Goal: Task Accomplishment & Management: Manage account settings

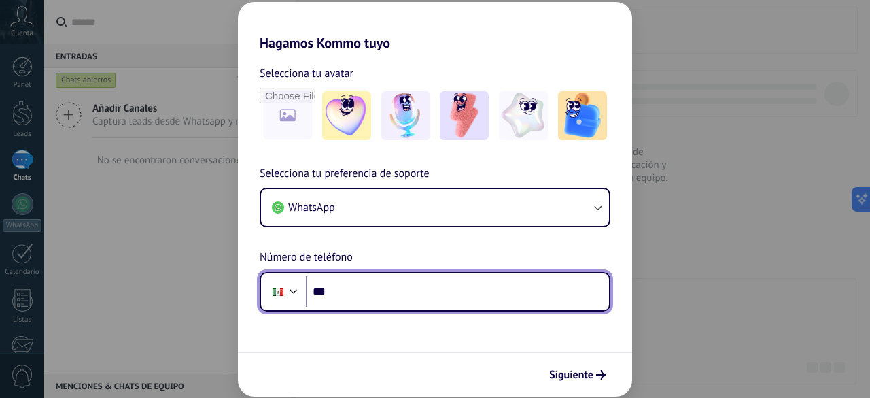
click at [385, 281] on input "***" at bounding box center [457, 291] width 303 height 31
type input "**********"
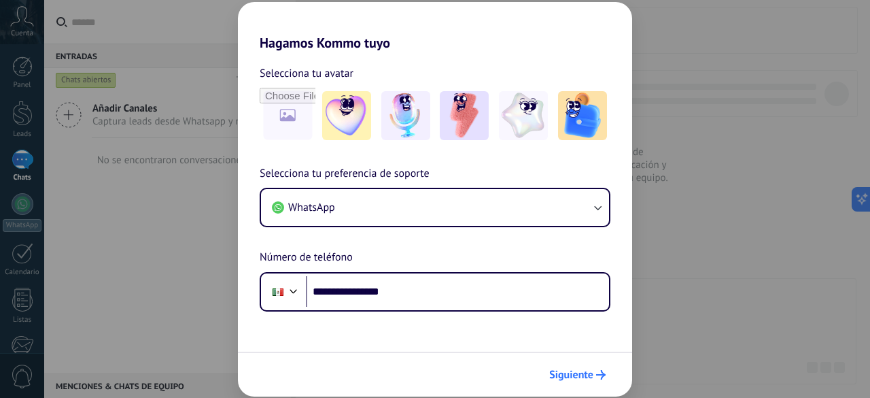
click at [574, 377] on span "Siguiente" at bounding box center [571, 375] width 44 height 10
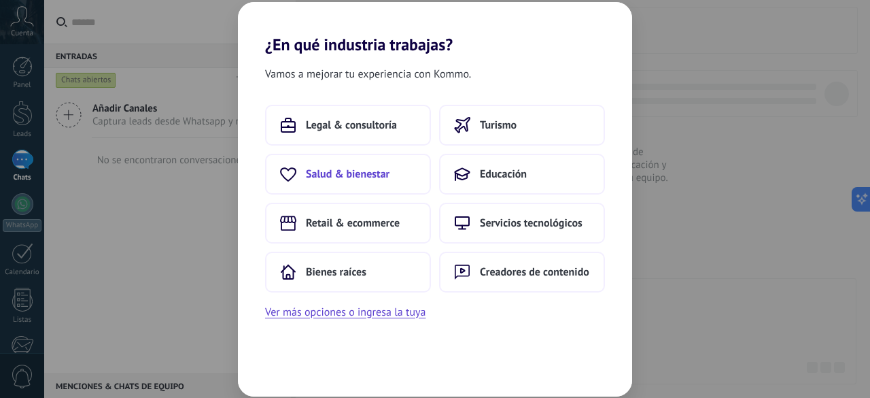
click at [370, 178] on span "Salud & bienestar" at bounding box center [348, 174] width 84 height 14
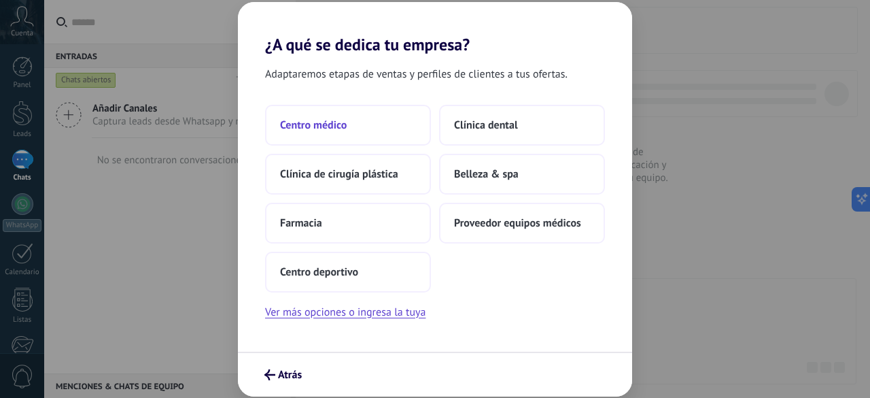
click at [340, 128] on span "Centro médico" at bounding box center [313, 125] width 67 height 14
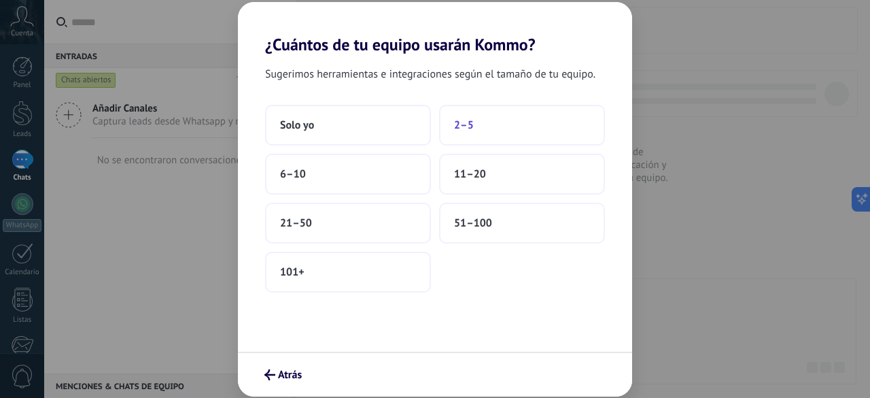
click at [503, 126] on button "2–5" at bounding box center [522, 125] width 166 height 41
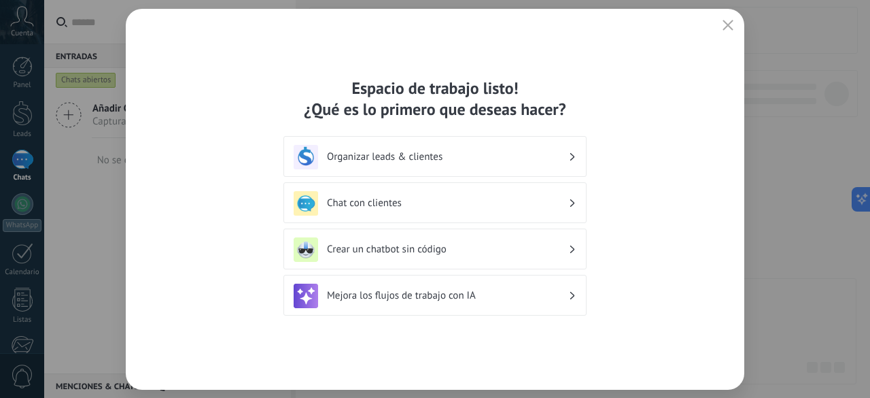
click at [405, 154] on h3 "Organizar leads & clientes" at bounding box center [447, 156] width 241 height 13
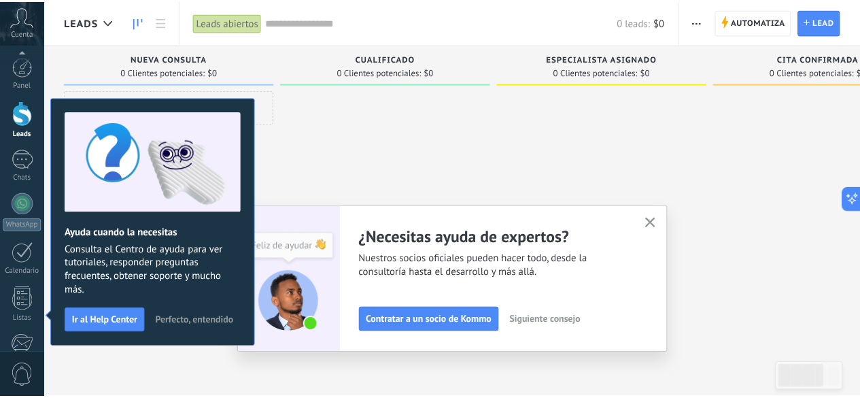
scroll to position [167, 0]
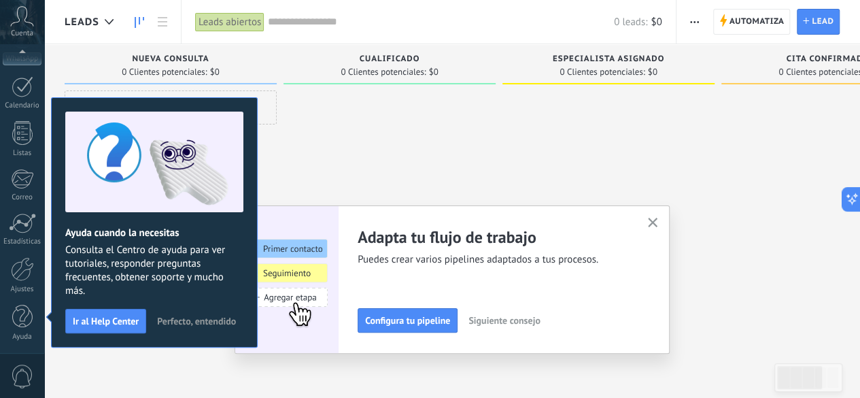
click at [657, 216] on button "button" at bounding box center [652, 223] width 17 height 18
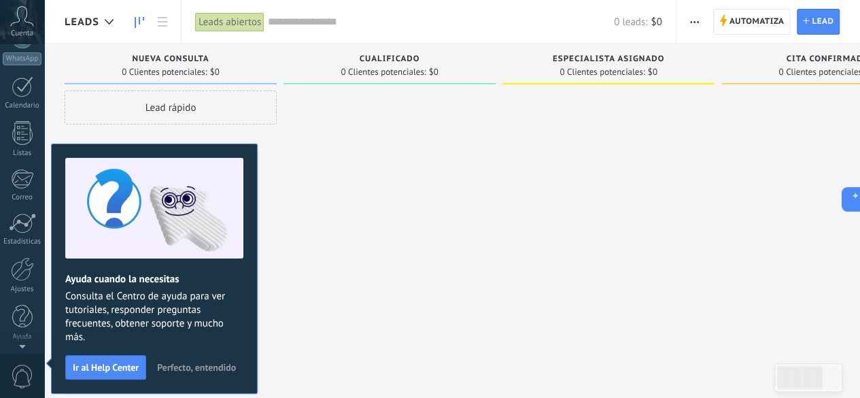
scroll to position [0, 0]
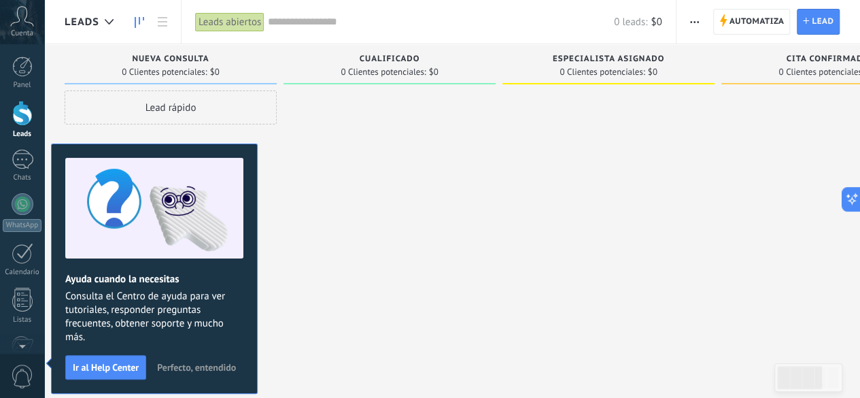
click at [177, 364] on span "Perfecto, entendido" at bounding box center [196, 367] width 79 height 10
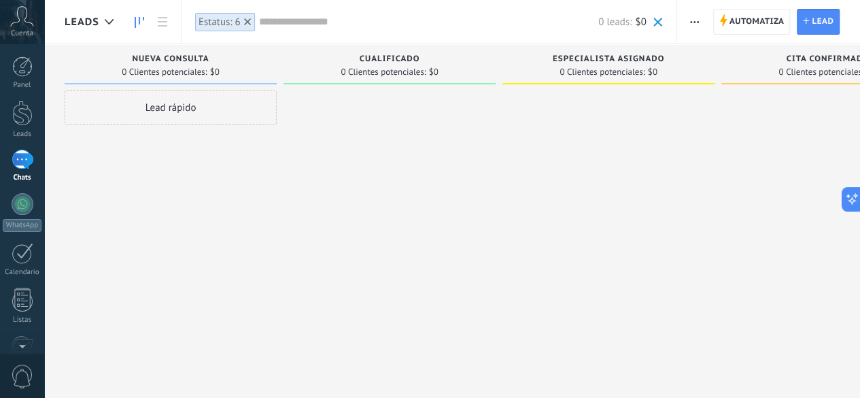
click at [270, 71] on div "Nueva consulta 0 Clientes potenciales: $0" at bounding box center [171, 64] width 212 height 40
click at [158, 65] on div "Nueva consulta" at bounding box center [170, 60] width 198 height 12
click at [737, 28] on span "Automatiza" at bounding box center [756, 22] width 55 height 24
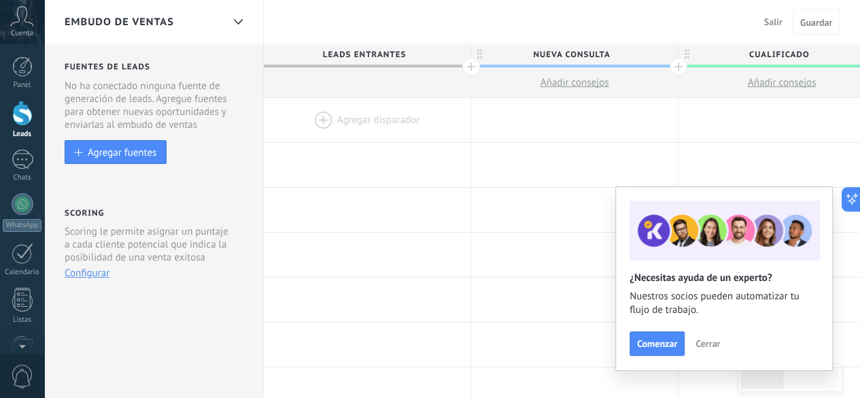
click at [696, 339] on span "Cerrar" at bounding box center [707, 344] width 24 height 10
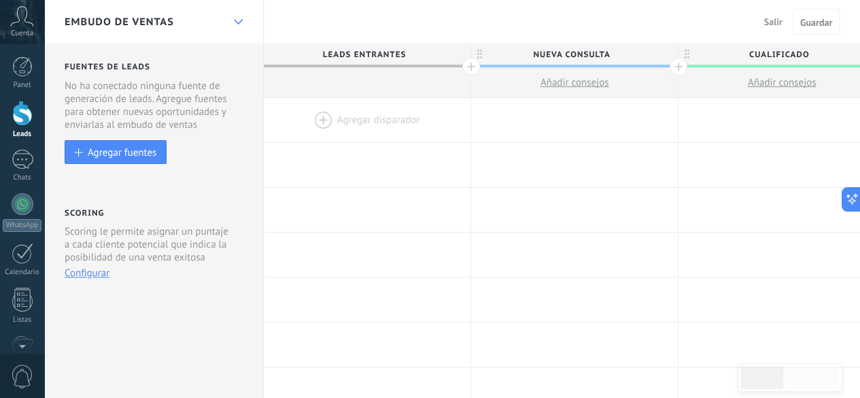
click at [239, 18] on div at bounding box center [237, 22] width 23 height 27
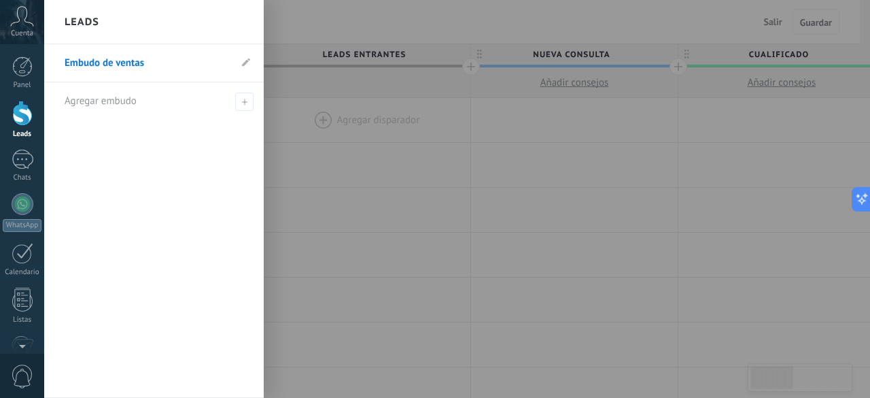
click at [239, 18] on div "Leads" at bounding box center [154, 22] width 220 height 44
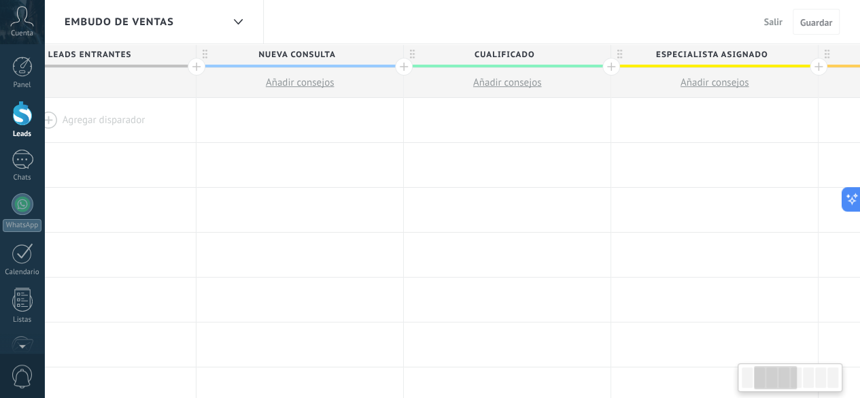
scroll to position [0, 271]
click at [411, 66] on div at bounding box center [408, 67] width 18 height 18
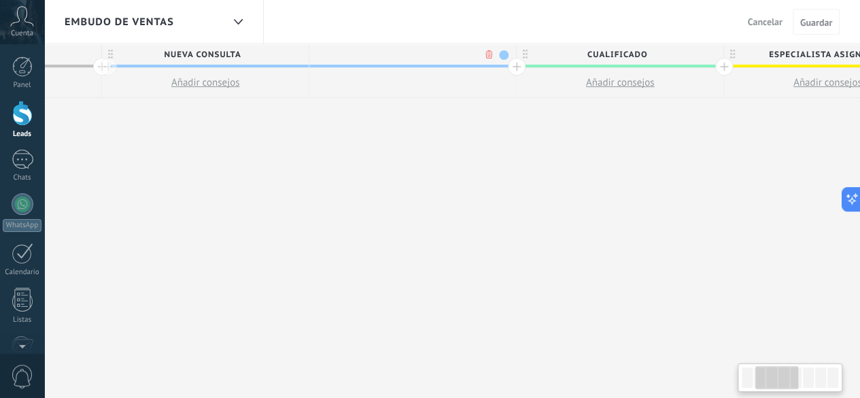
scroll to position [0, 371]
click at [502, 58] on span at bounding box center [502, 55] width 10 height 10
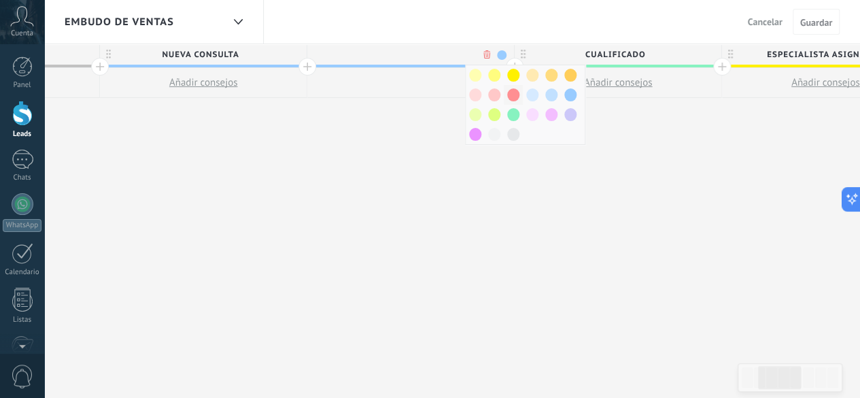
click at [508, 92] on span at bounding box center [513, 94] width 12 height 13
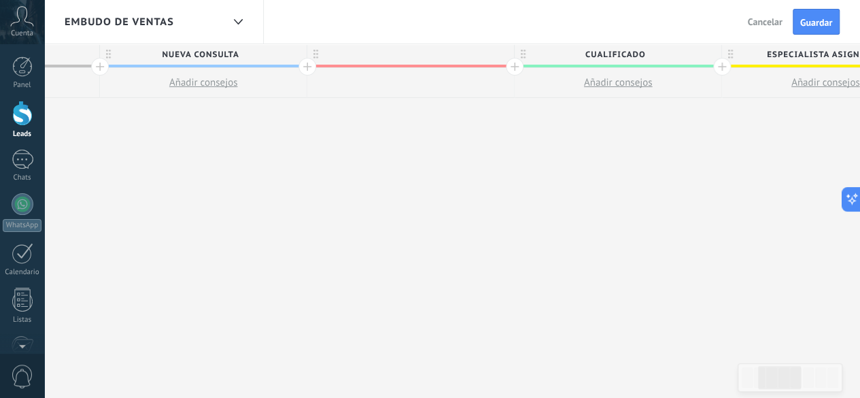
click at [396, 52] on div at bounding box center [410, 54] width 207 height 20
type input "**********"
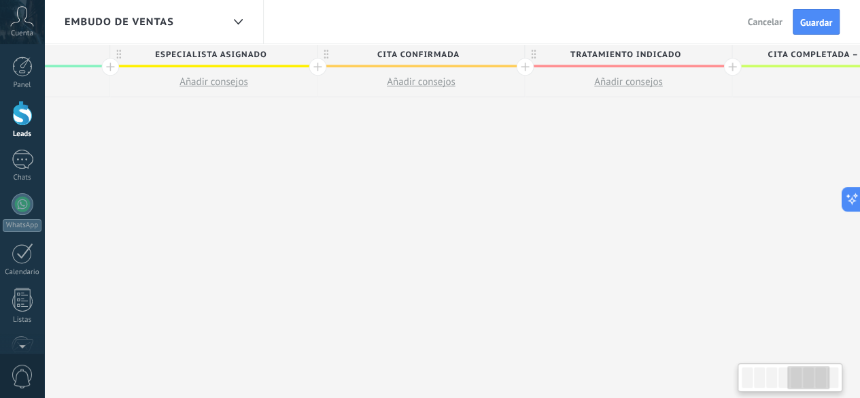
scroll to position [0, 988]
click at [682, 56] on span "Tratamiento indicado" at bounding box center [619, 54] width 200 height 21
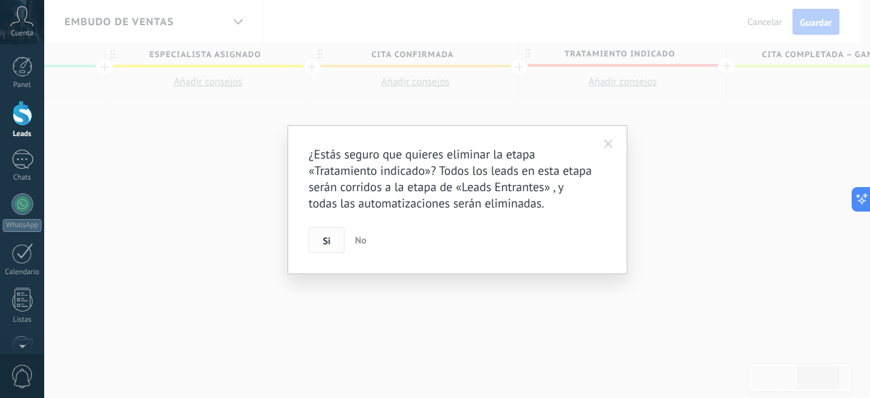
click at [331, 245] on button "Si" at bounding box center [327, 240] width 36 height 26
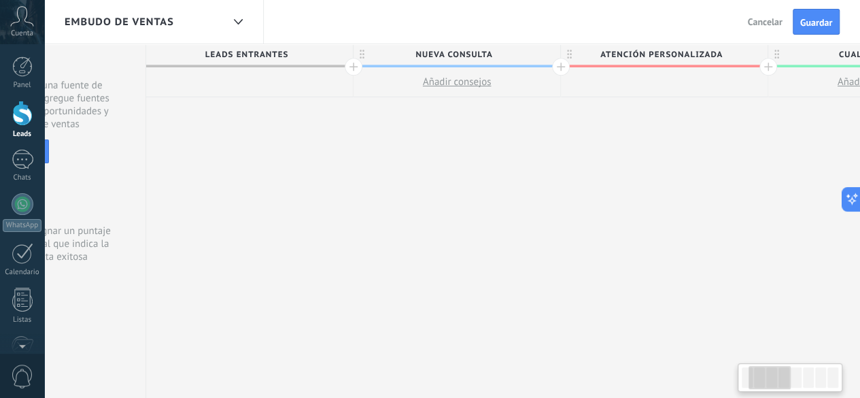
scroll to position [0, 117]
click at [827, 22] on span "Guardar" at bounding box center [816, 23] width 32 height 10
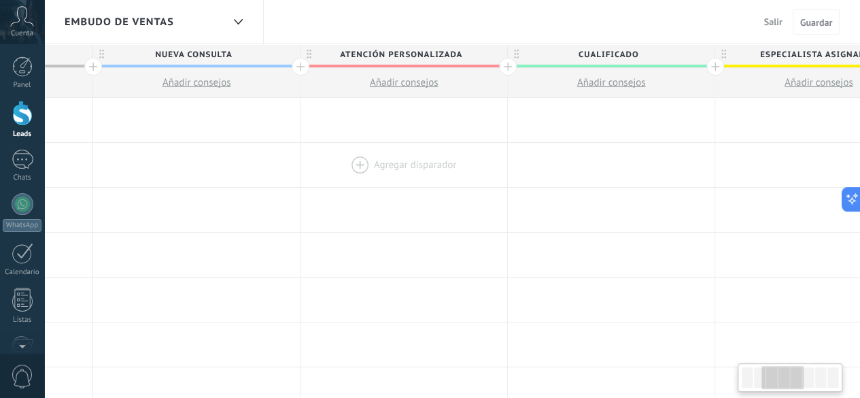
scroll to position [0, 394]
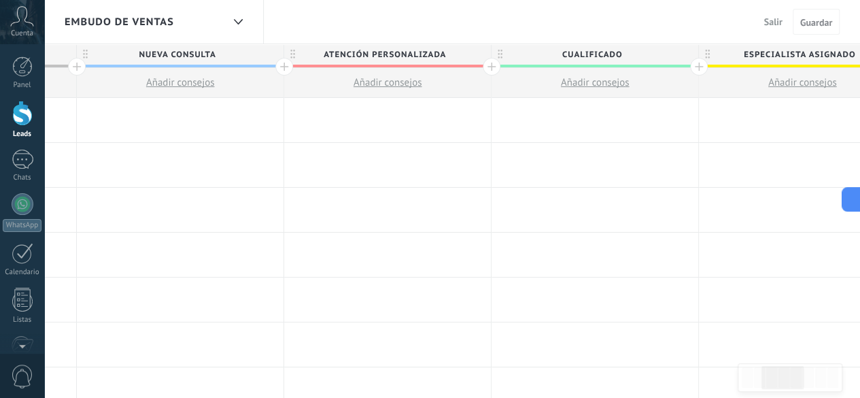
click at [22, 116] on div at bounding box center [22, 113] width 20 height 25
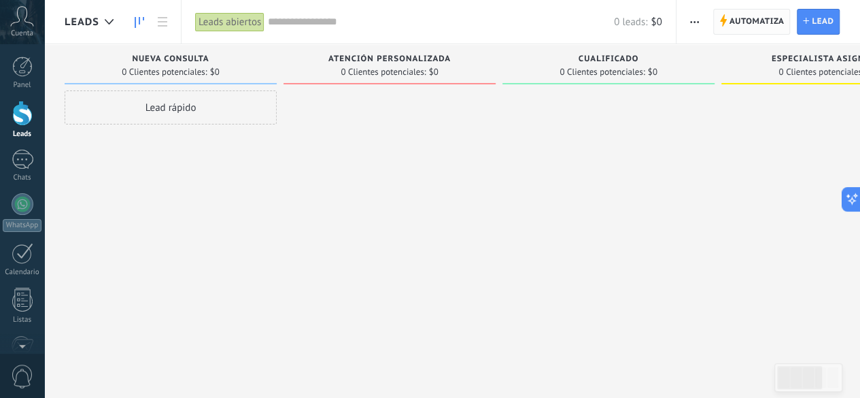
click at [744, 13] on span "Automatiza" at bounding box center [756, 22] width 55 height 24
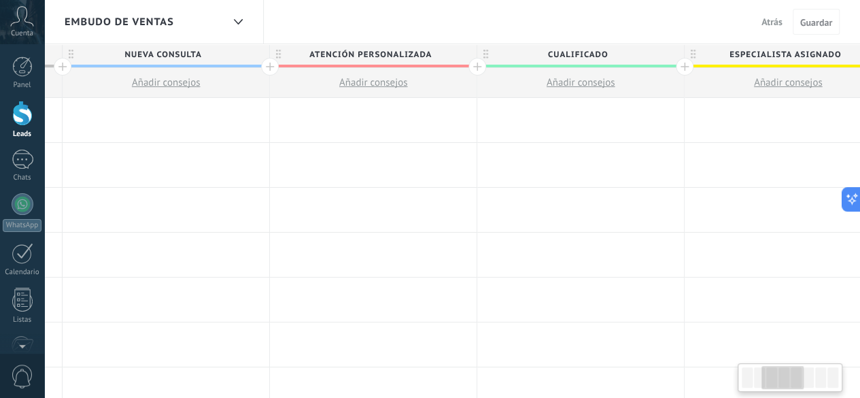
scroll to position [0, 420]
drag, startPoint x: 666, startPoint y: 67, endPoint x: 525, endPoint y: 52, distance: 141.5
click at [525, 52] on div "Cualificado" at bounding box center [569, 56] width 207 height 24
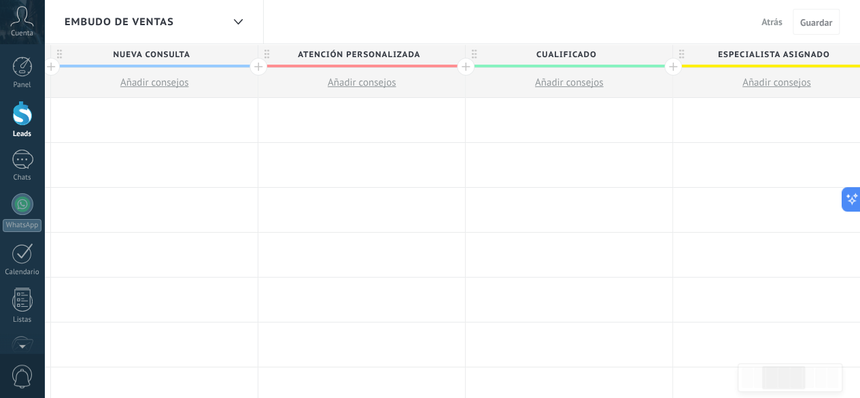
drag, startPoint x: 510, startPoint y: 67, endPoint x: 186, endPoint y: 74, distance: 323.6
click at [186, 74] on div "Leads Entrantes Nueva consulta Añadir consejos ATENCIÓN PERSONALIZADA Añadir co…" at bounding box center [673, 71] width 1659 height 54
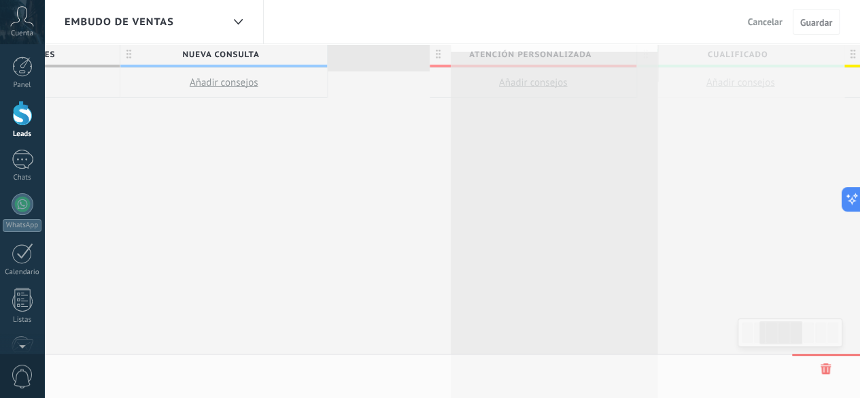
scroll to position [0, 353]
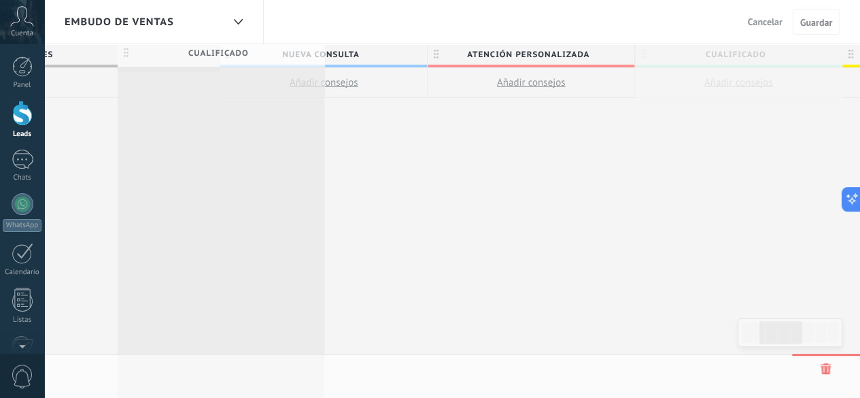
drag, startPoint x: 544, startPoint y: 55, endPoint x: 130, endPoint y: 54, distance: 414.6
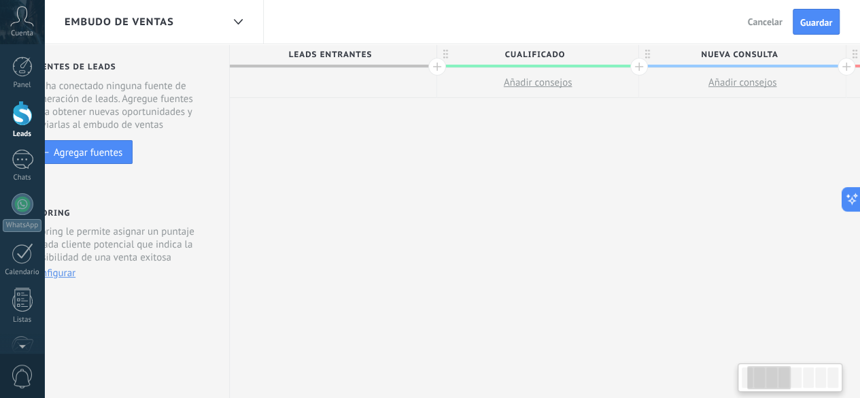
scroll to position [0, 0]
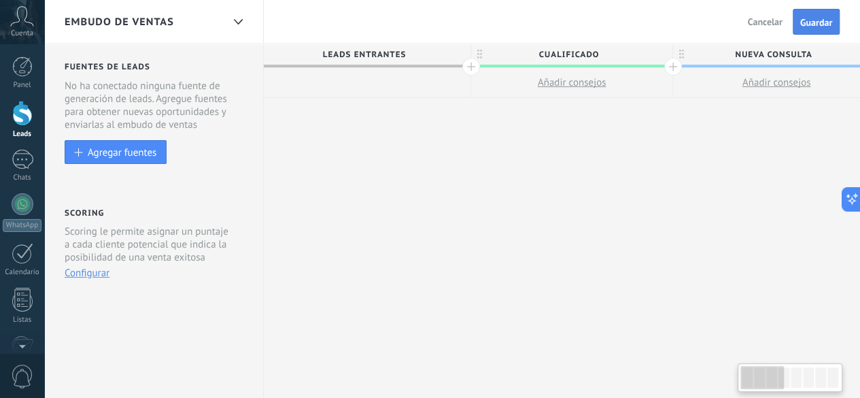
click at [820, 21] on span "Guardar" at bounding box center [816, 23] width 32 height 10
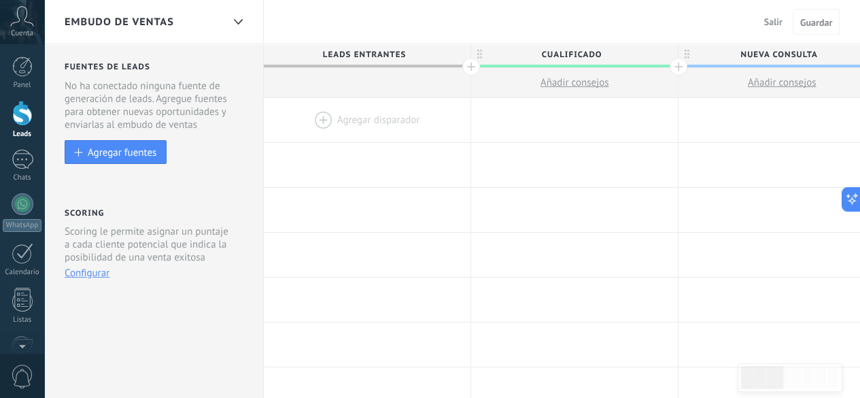
click at [12, 109] on div at bounding box center [22, 113] width 20 height 25
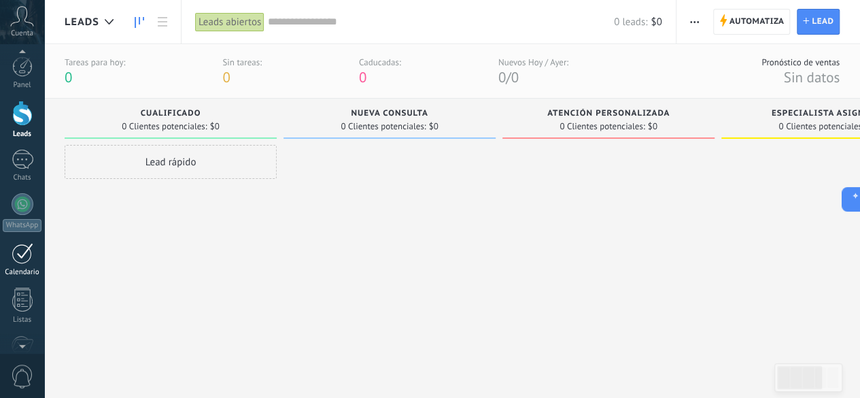
scroll to position [167, 0]
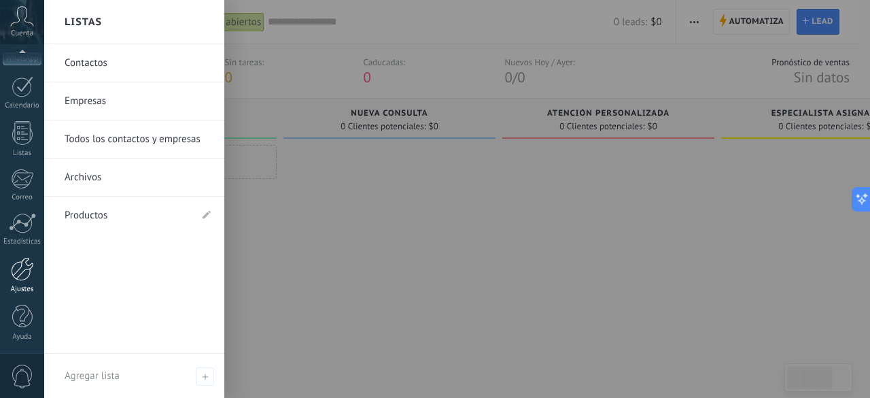
click at [24, 271] on div at bounding box center [22, 269] width 23 height 24
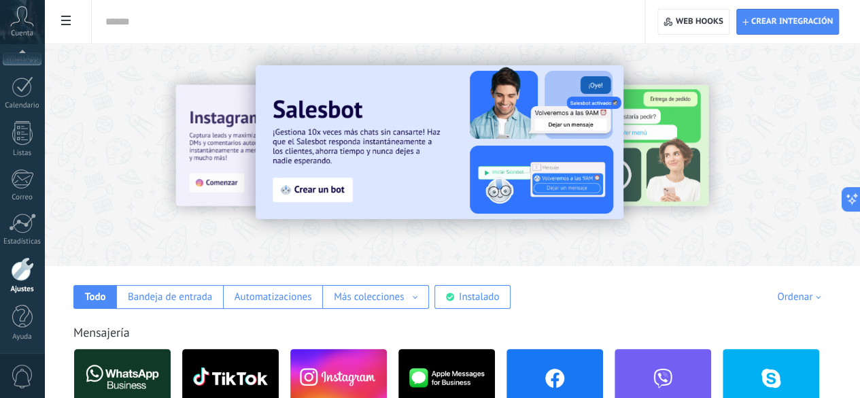
click at [362, 247] on div at bounding box center [452, 151] width 816 height 195
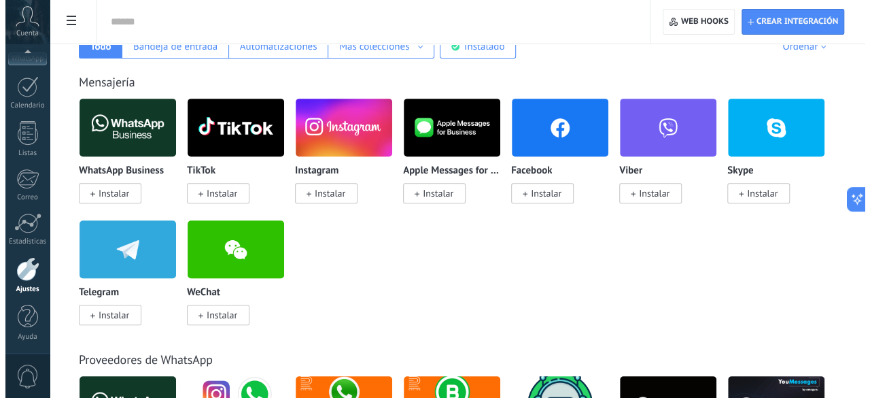
scroll to position [254, 0]
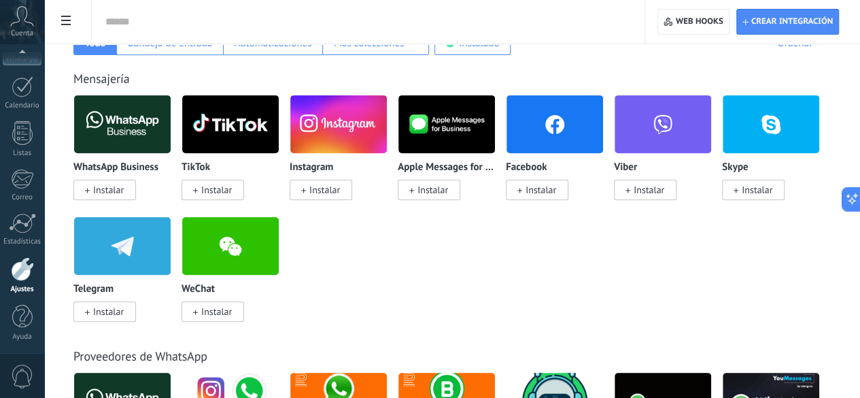
click at [603, 143] on img at bounding box center [554, 124] width 97 height 66
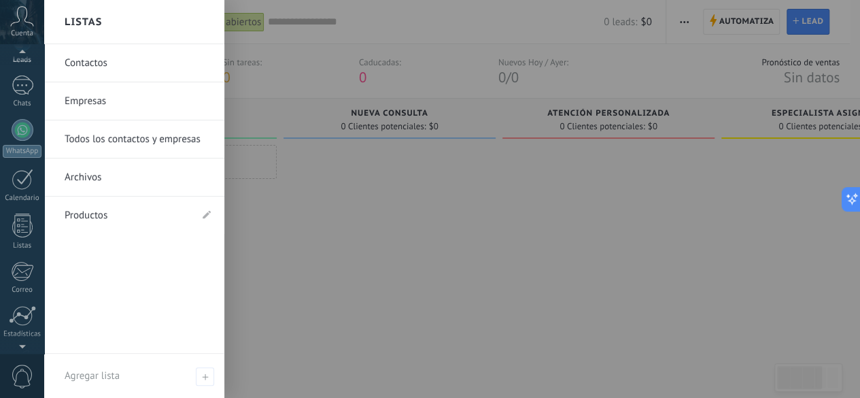
click at [24, 345] on div at bounding box center [22, 343] width 44 height 20
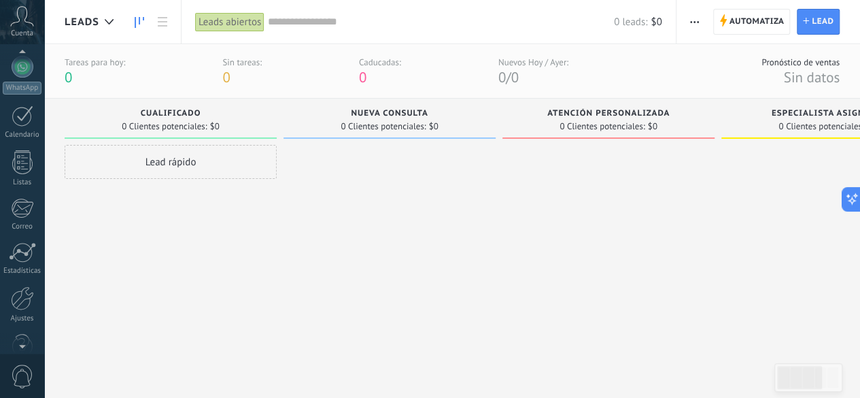
scroll to position [167, 0]
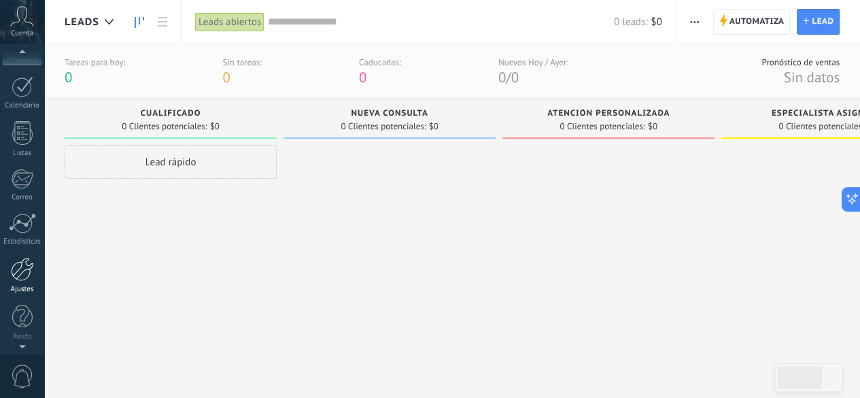
click at [33, 270] on div at bounding box center [22, 269] width 23 height 24
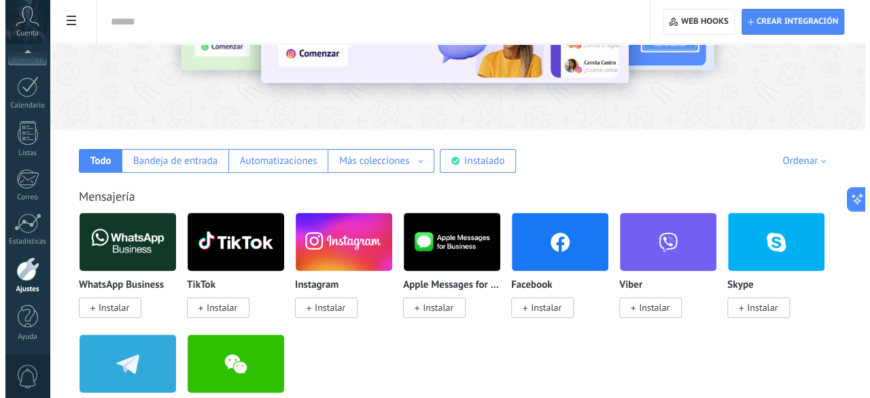
scroll to position [204, 0]
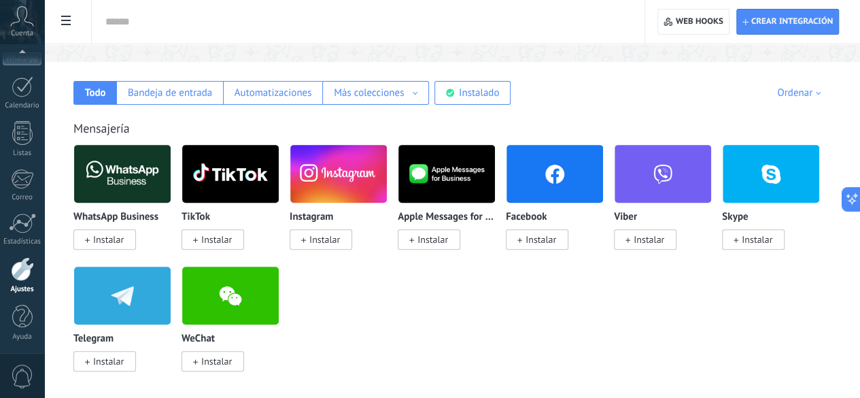
click at [171, 309] on img at bounding box center [122, 295] width 97 height 66
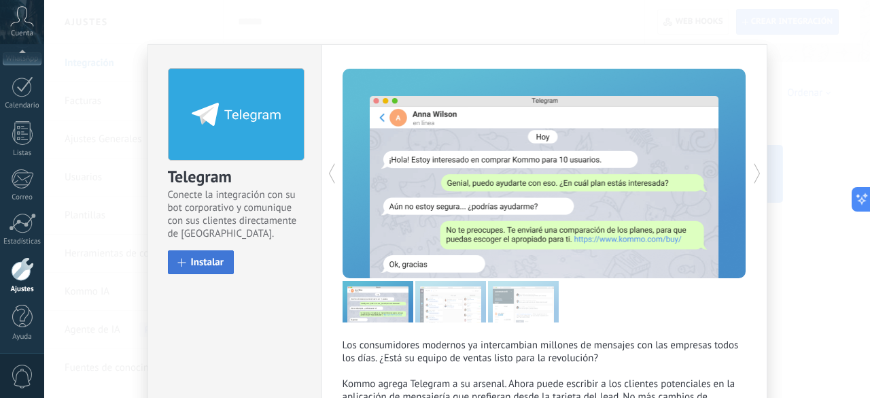
click at [220, 267] on span "Instalar" at bounding box center [207, 262] width 33 height 10
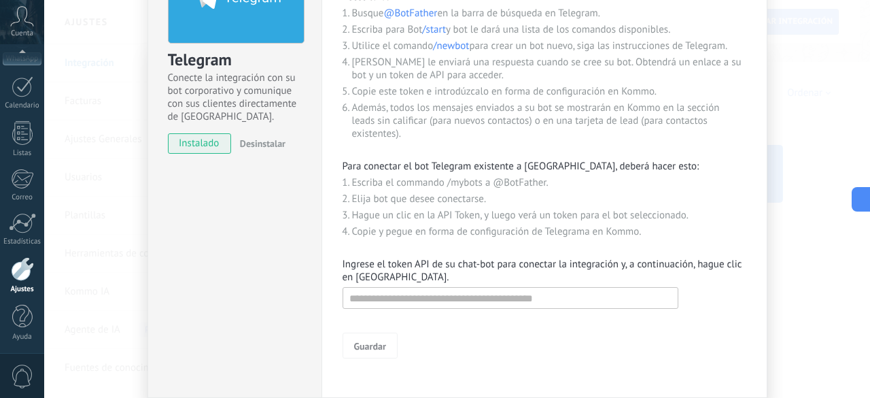
scroll to position [167, 0]
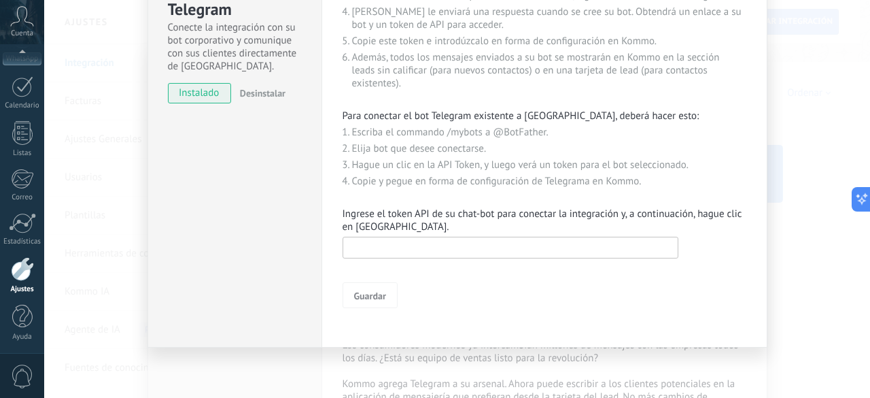
click at [392, 244] on input "text" at bounding box center [511, 248] width 336 height 22
paste input "**********"
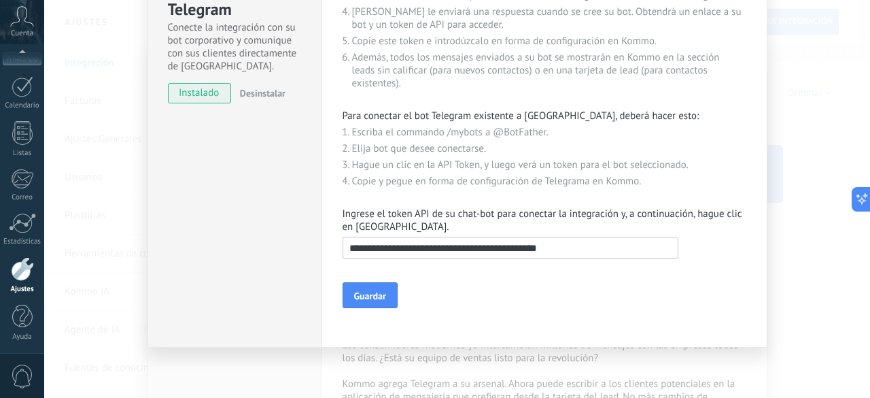
type input "**********"
click at [359, 286] on button "Guardar" at bounding box center [370, 295] width 55 height 26
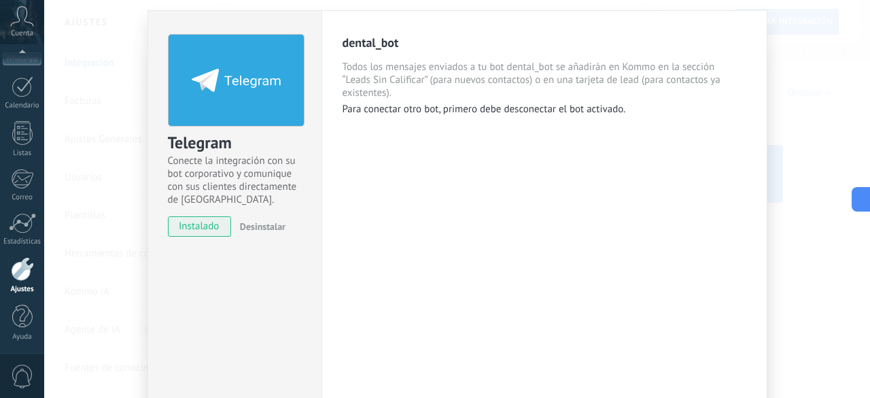
scroll to position [0, 0]
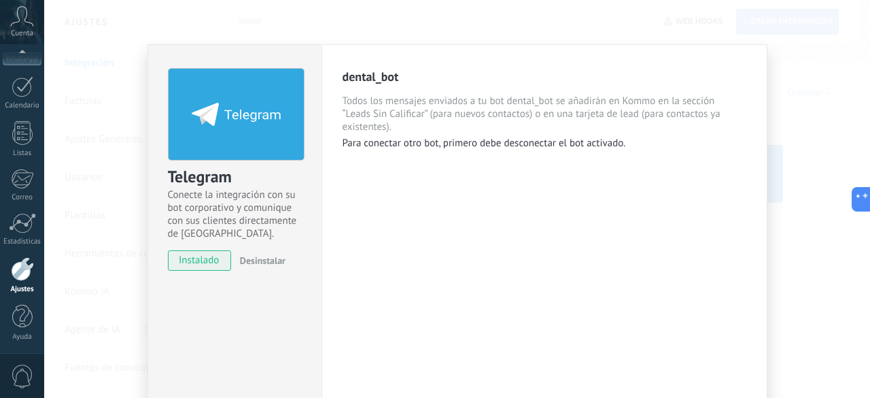
click at [379, 15] on div "Telegram Conecte la integración con su bot corporativo y comunique con sus clie…" at bounding box center [457, 199] width 826 height 398
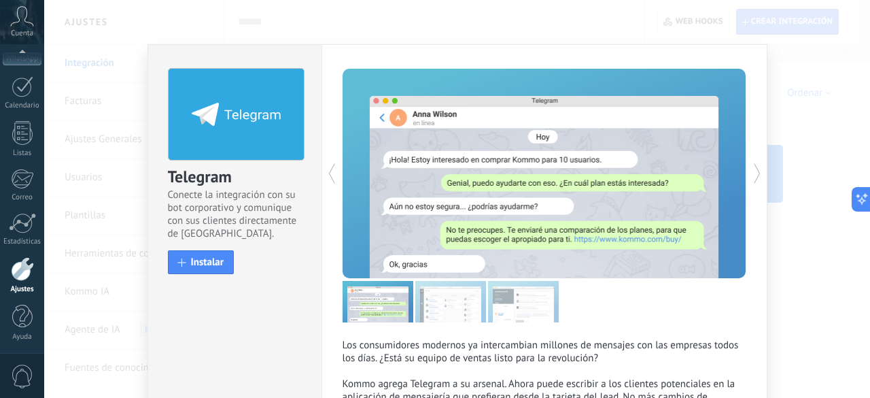
click at [404, 35] on div "Telegram Conecte la integración con su bot corporativo y comunique con sus clie…" at bounding box center [457, 199] width 826 height 398
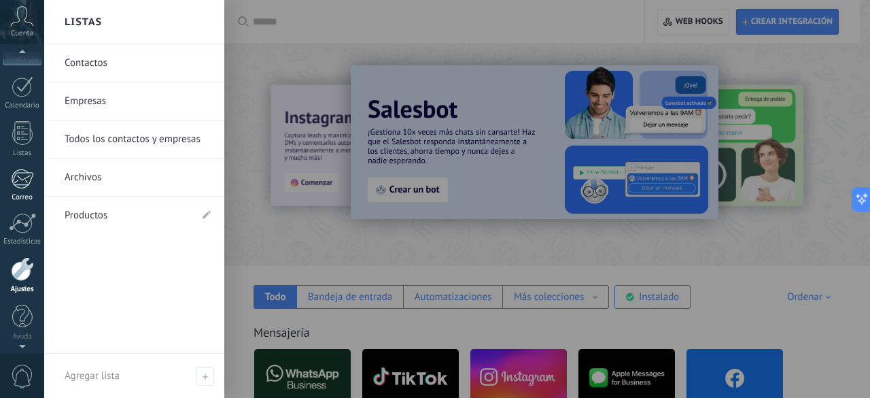
scroll to position [31, 0]
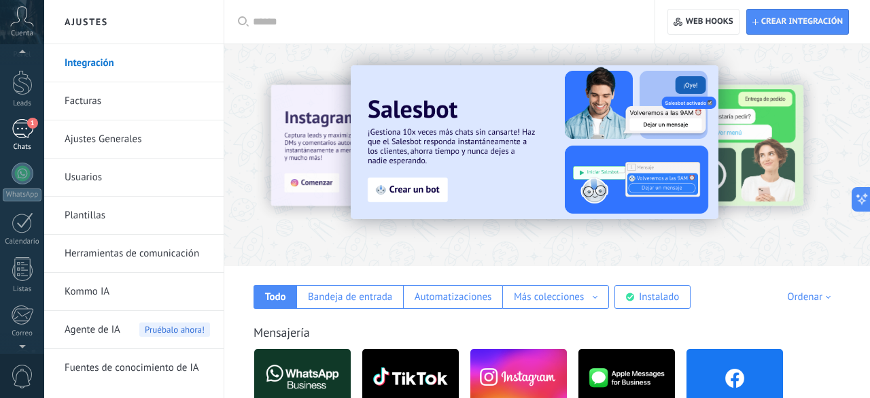
click at [9, 126] on link "1 Chats" at bounding box center [22, 135] width 44 height 33
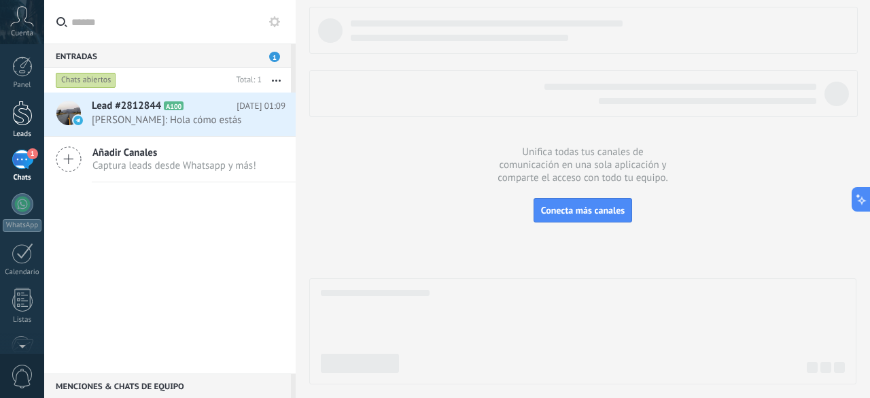
click at [25, 120] on div at bounding box center [22, 113] width 20 height 25
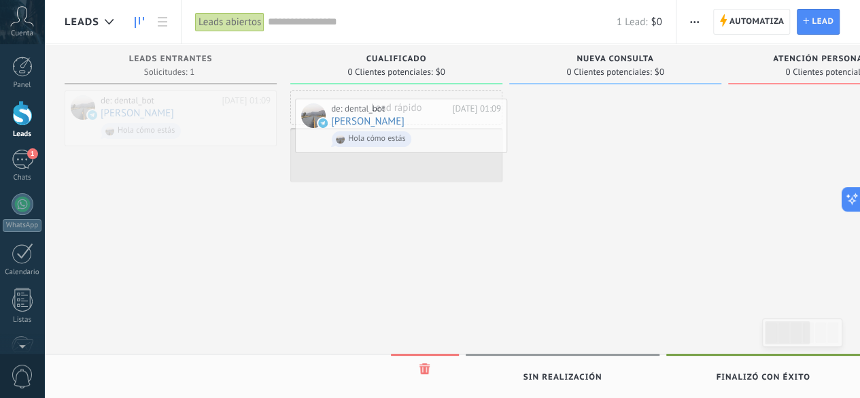
drag, startPoint x: 164, startPoint y: 108, endPoint x: 281, endPoint y: 115, distance: 116.4
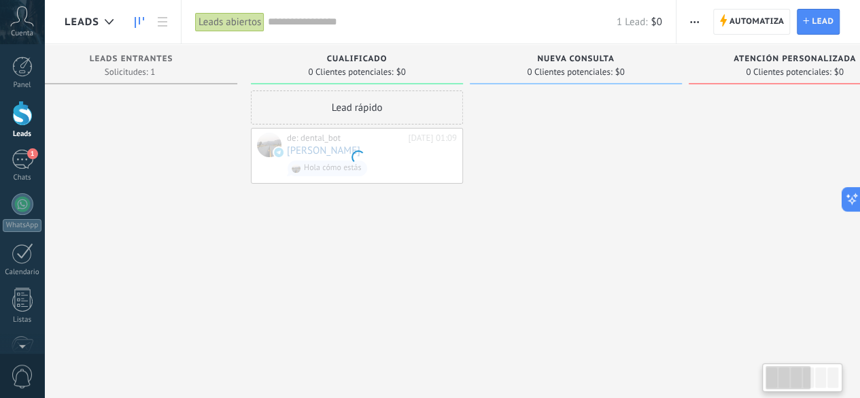
drag, startPoint x: 232, startPoint y: 115, endPoint x: 160, endPoint y: 108, distance: 71.7
click at [184, 114] on div at bounding box center [131, 200] width 212 height 220
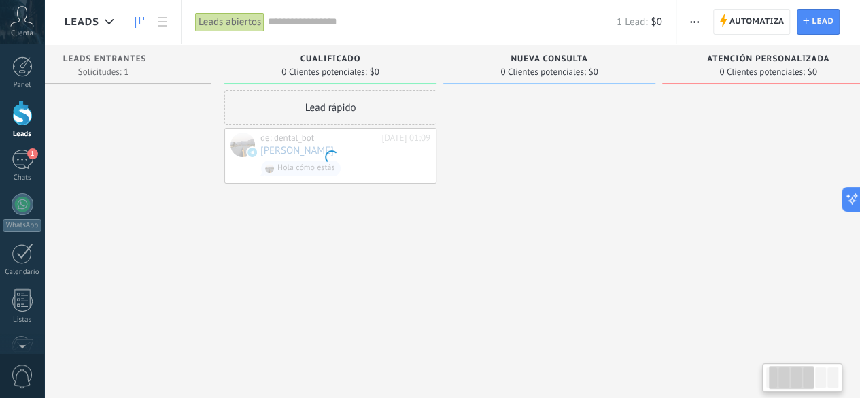
click at [159, 108] on div at bounding box center [105, 200] width 212 height 220
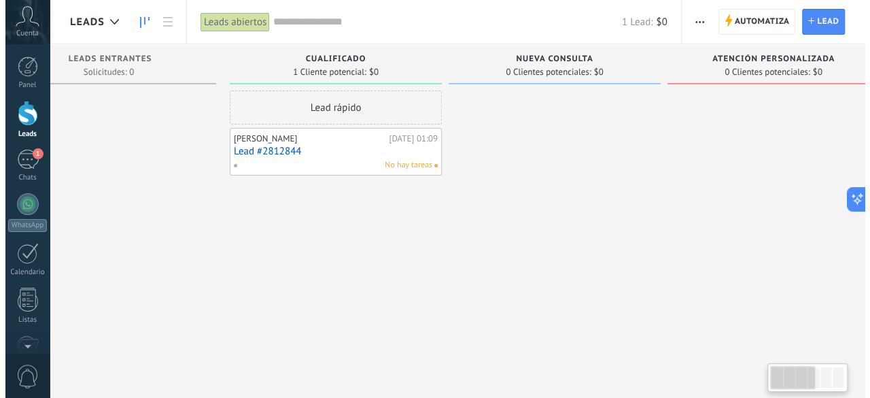
scroll to position [0, 0]
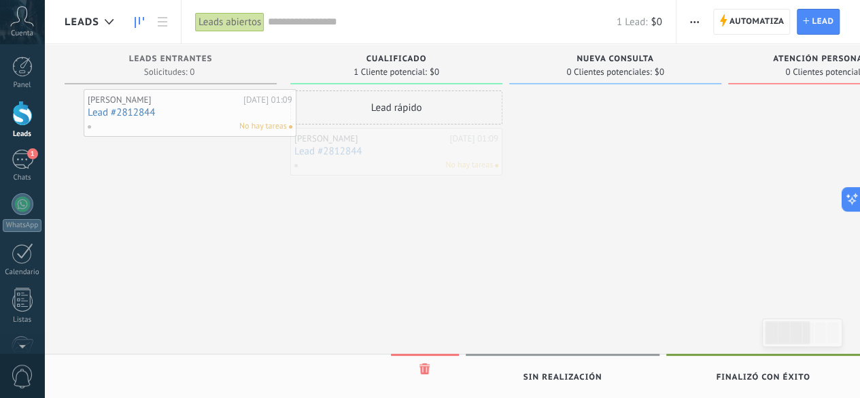
drag, startPoint x: 408, startPoint y: 148, endPoint x: 181, endPoint y: 104, distance: 230.6
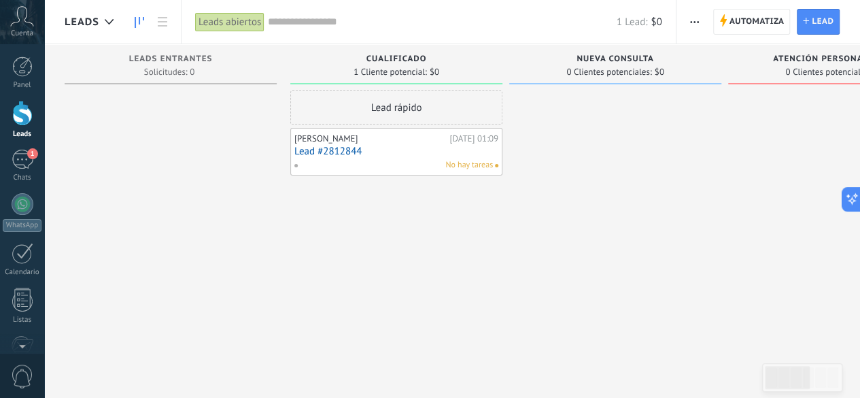
drag, startPoint x: 476, startPoint y: 153, endPoint x: 390, endPoint y: 168, distance: 87.6
click at [390, 168] on div "No hay tareas" at bounding box center [393, 165] width 199 height 12
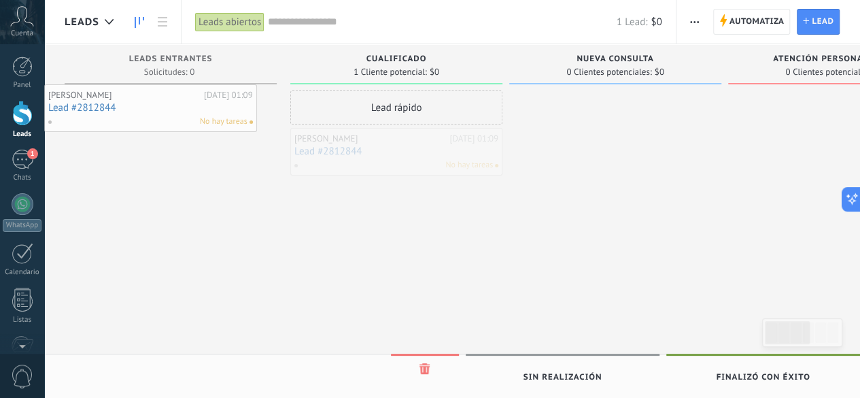
drag, startPoint x: 381, startPoint y: 161, endPoint x: 133, endPoint y: 118, distance: 251.2
click at [133, 118] on div at bounding box center [171, 200] width 212 height 220
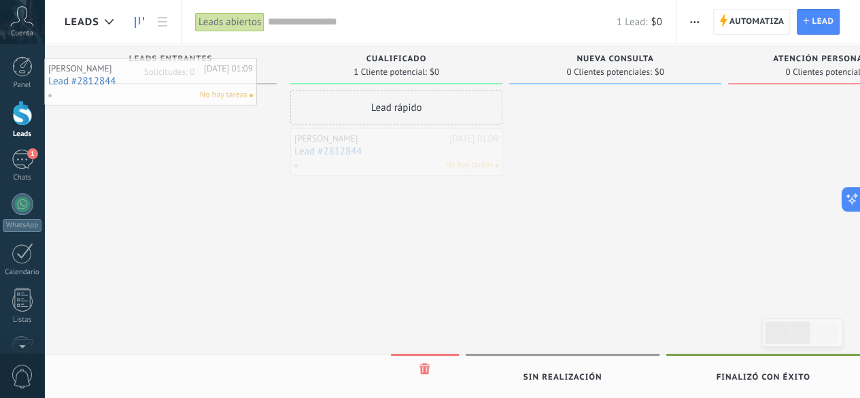
drag, startPoint x: 309, startPoint y: 135, endPoint x: 63, endPoint y: 65, distance: 256.0
click at [63, 65] on div "Leads Entrantes Solicitudes: 0 0 0 0 1 Cualificado 1 Cliente potencial: $0 Lead…" at bounding box center [452, 233] width 816 height 378
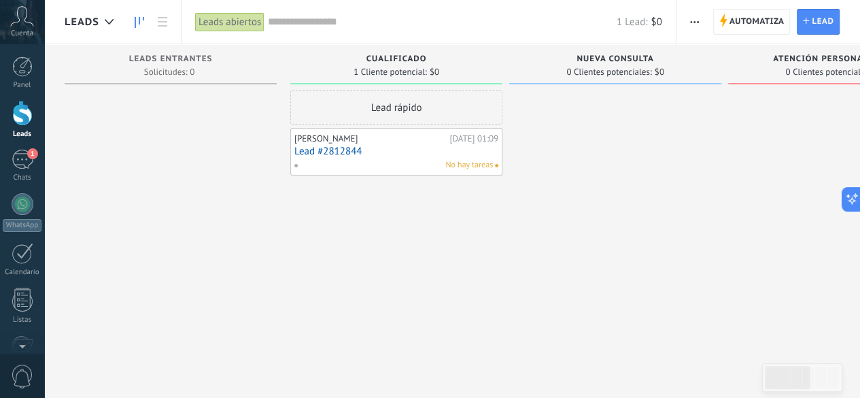
click at [464, 152] on link "Lead #2812844" at bounding box center [396, 151] width 204 height 12
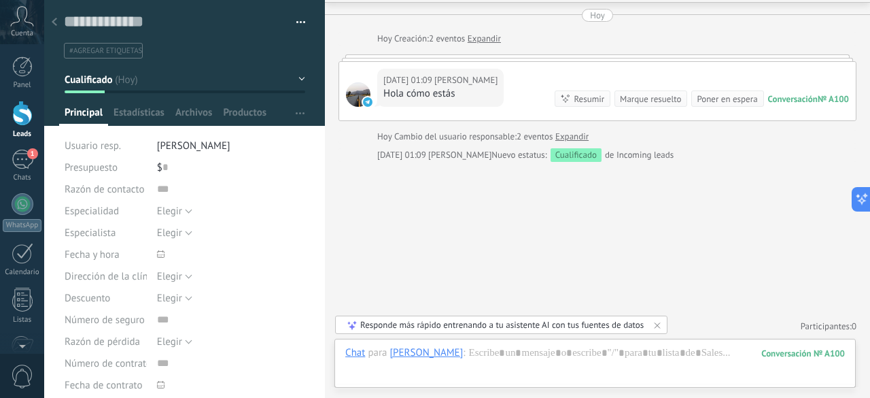
click at [56, 23] on icon at bounding box center [54, 22] width 5 height 8
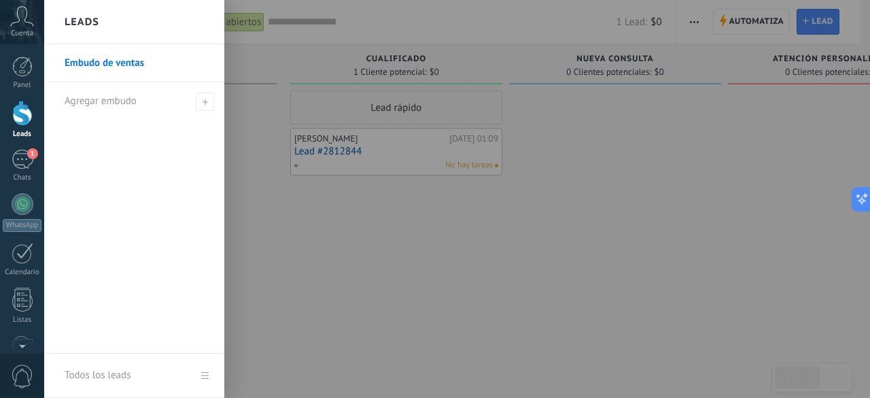
drag, startPoint x: 423, startPoint y: 152, endPoint x: 404, endPoint y: 153, distance: 19.1
click at [404, 153] on div at bounding box center [479, 199] width 870 height 398
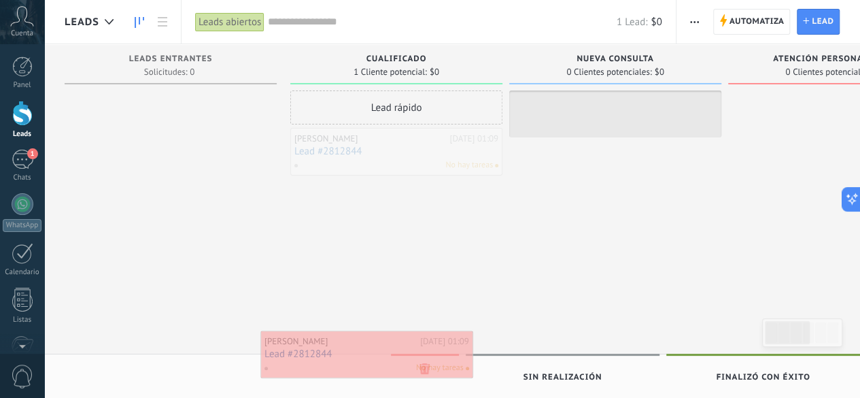
drag, startPoint x: 474, startPoint y: 162, endPoint x: 445, endPoint y: 365, distance: 204.8
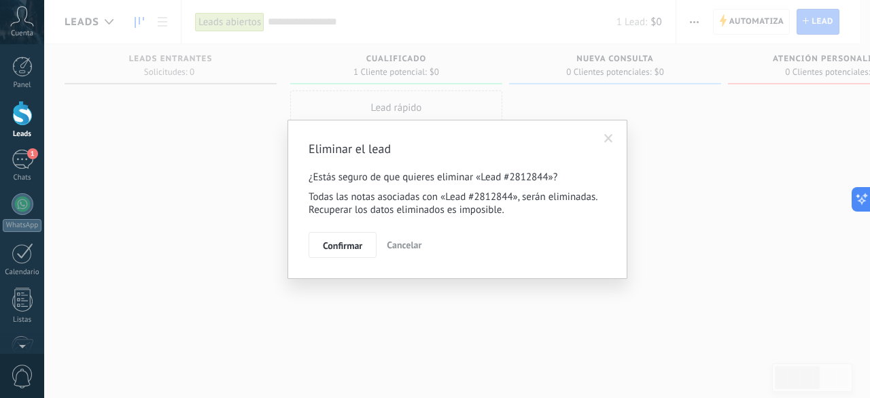
click at [614, 134] on span at bounding box center [608, 138] width 22 height 23
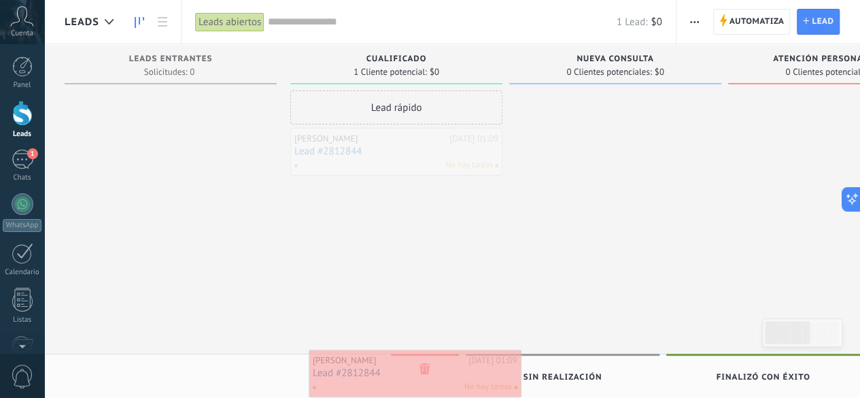
drag, startPoint x: 411, startPoint y: 160, endPoint x: 429, endPoint y: 381, distance: 221.7
click at [429, 381] on div "Leads Entrantes Solicitudes: 0 0 0 0 1 Cualificado 1 Cliente potencial: $0 Lead…" at bounding box center [732, 215] width 1334 height 343
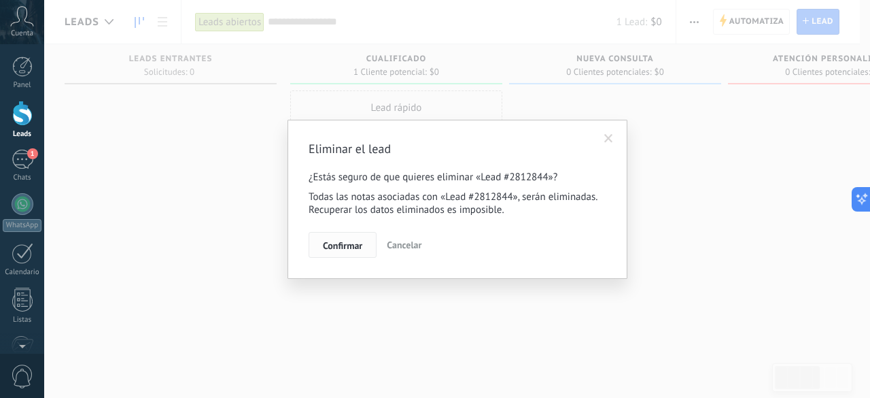
click at [335, 241] on span "Confirmar" at bounding box center [342, 246] width 39 height 10
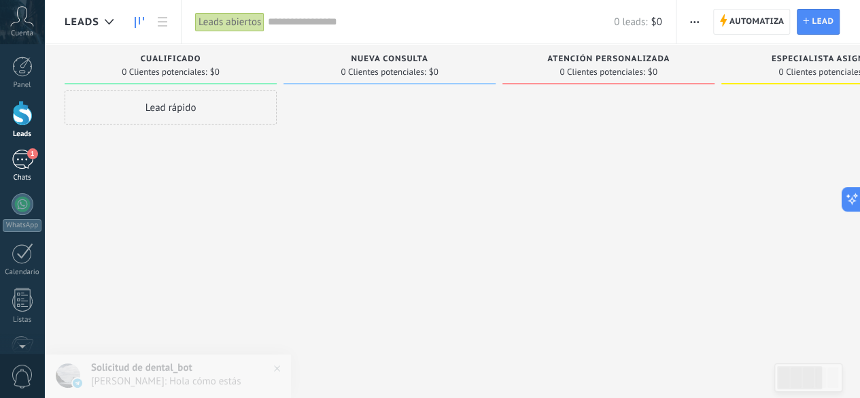
click at [10, 175] on div "Chats" at bounding box center [22, 177] width 39 height 9
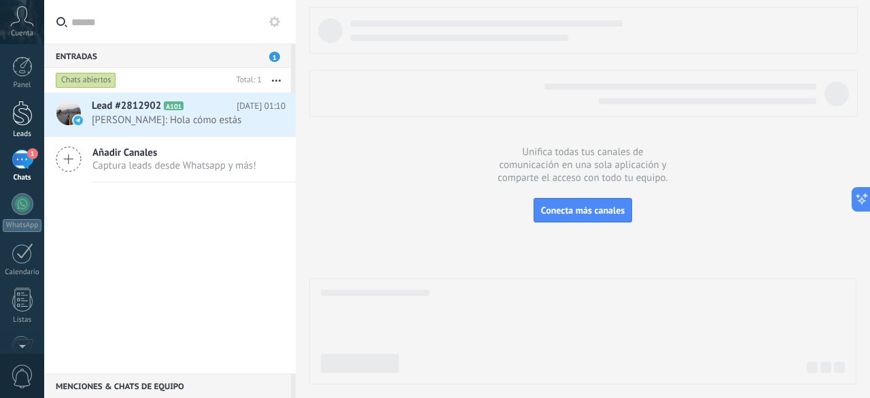
click at [19, 114] on div at bounding box center [22, 113] width 20 height 25
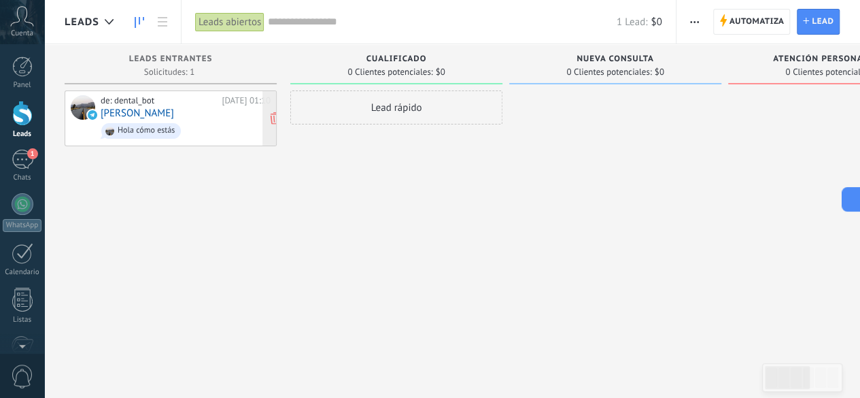
click at [143, 120] on span "Hola cómo estás" at bounding box center [186, 130] width 170 height 21
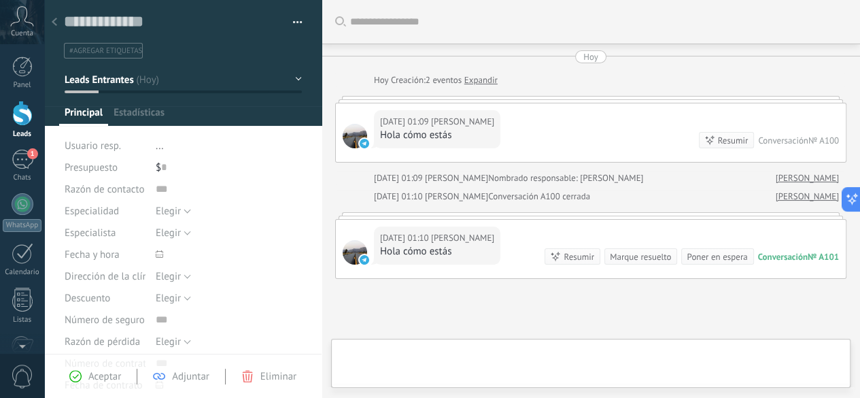
type textarea "**********"
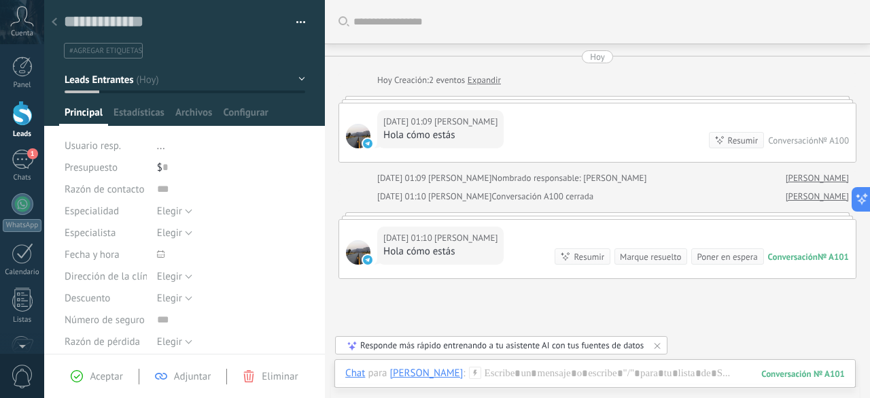
scroll to position [116, 0]
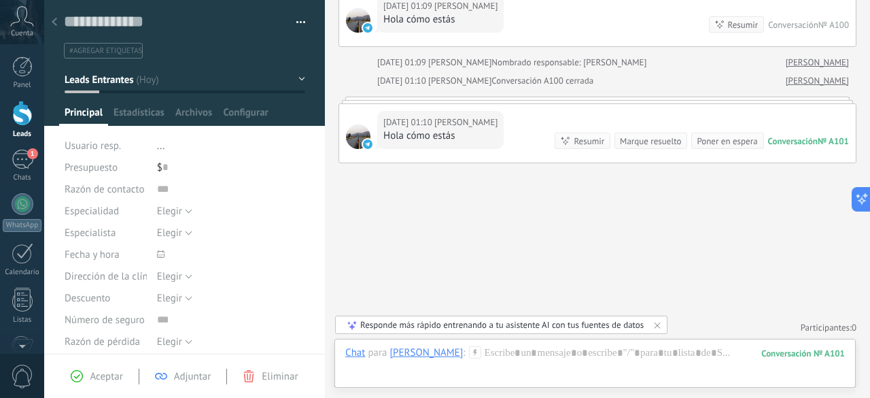
click at [104, 210] on span "Especialidad" at bounding box center [92, 211] width 54 height 10
click at [100, 232] on span "Especialista" at bounding box center [90, 233] width 51 height 10
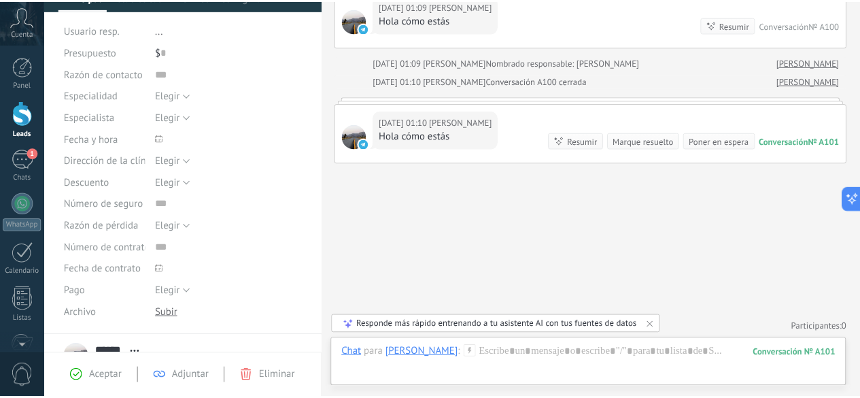
scroll to position [0, 0]
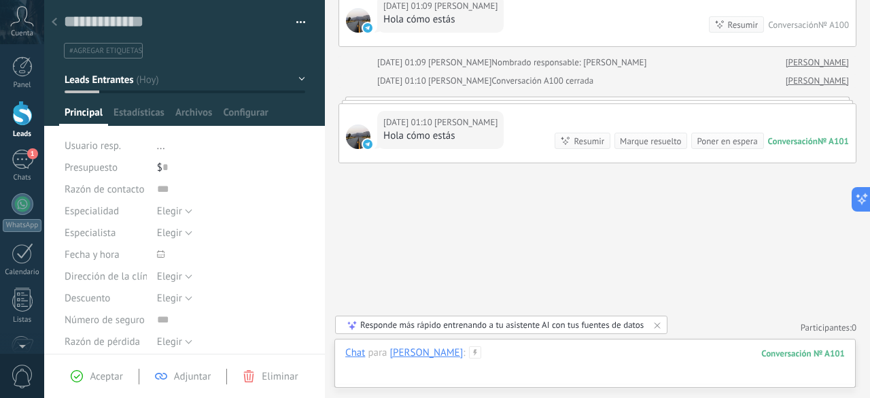
click at [387, 370] on div at bounding box center [595, 366] width 500 height 41
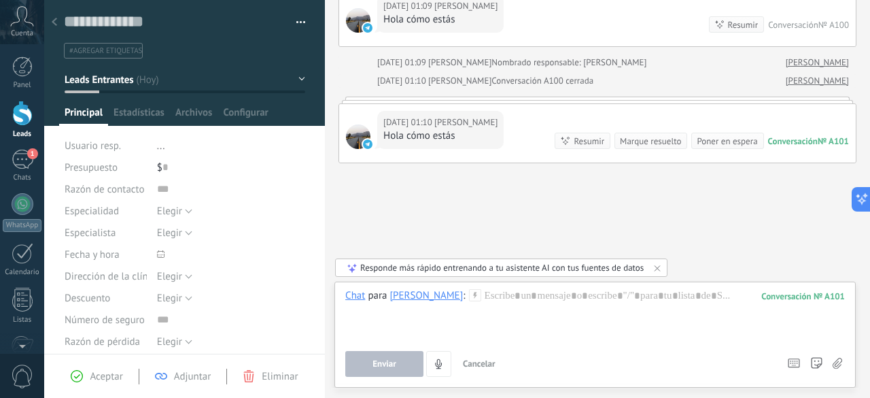
click at [387, 370] on button "Enviar" at bounding box center [384, 364] width 78 height 26
click at [399, 321] on div at bounding box center [595, 315] width 500 height 52
click at [653, 271] on icon at bounding box center [657, 267] width 11 height 11
click at [549, 301] on div at bounding box center [595, 315] width 500 height 52
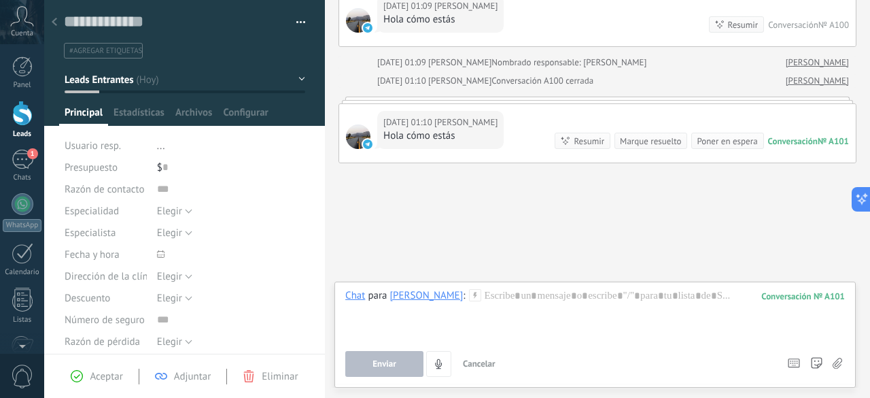
click at [62, 27] on div at bounding box center [54, 23] width 19 height 27
